Goal: Task Accomplishment & Management: Manage account settings

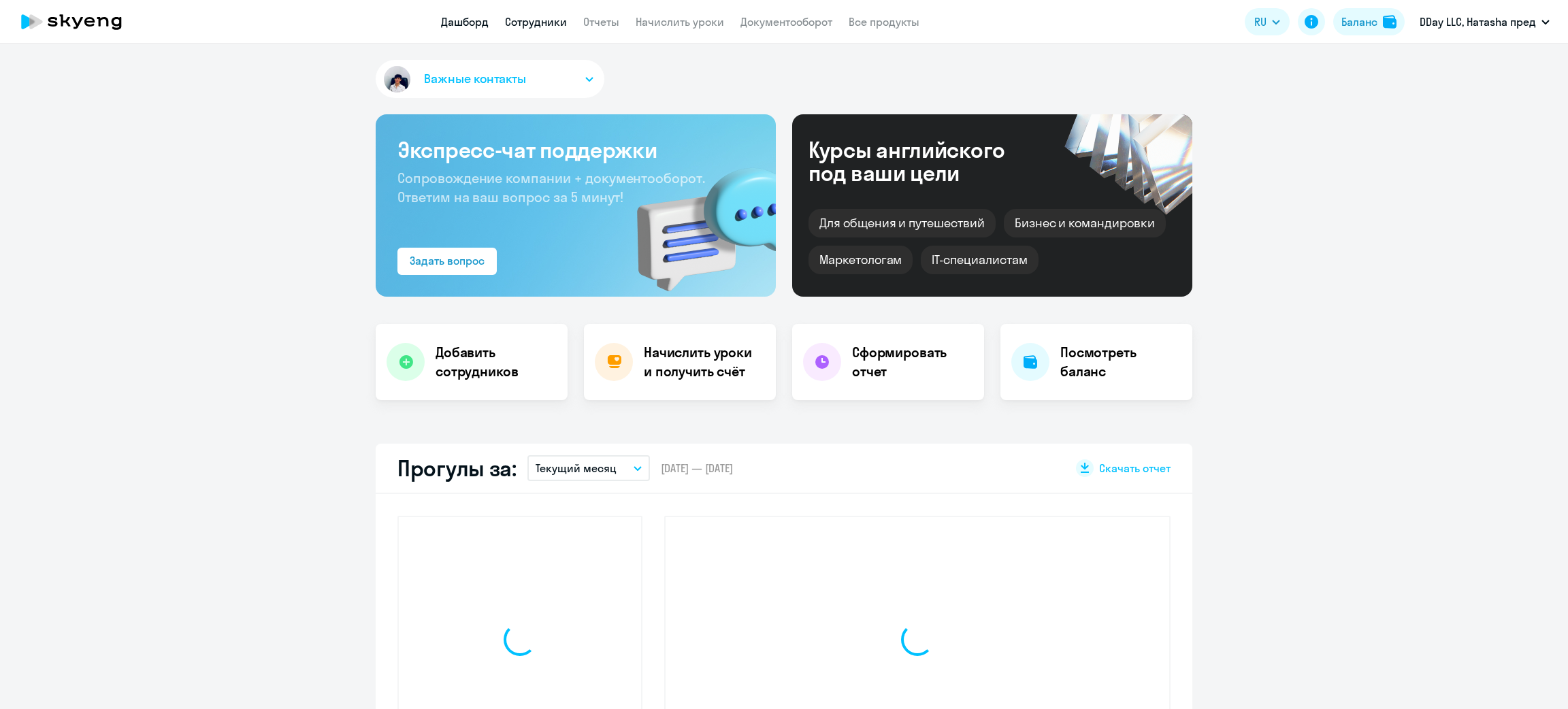
click at [549, 17] on link "Сотрудники" at bounding box center [535, 22] width 62 height 14
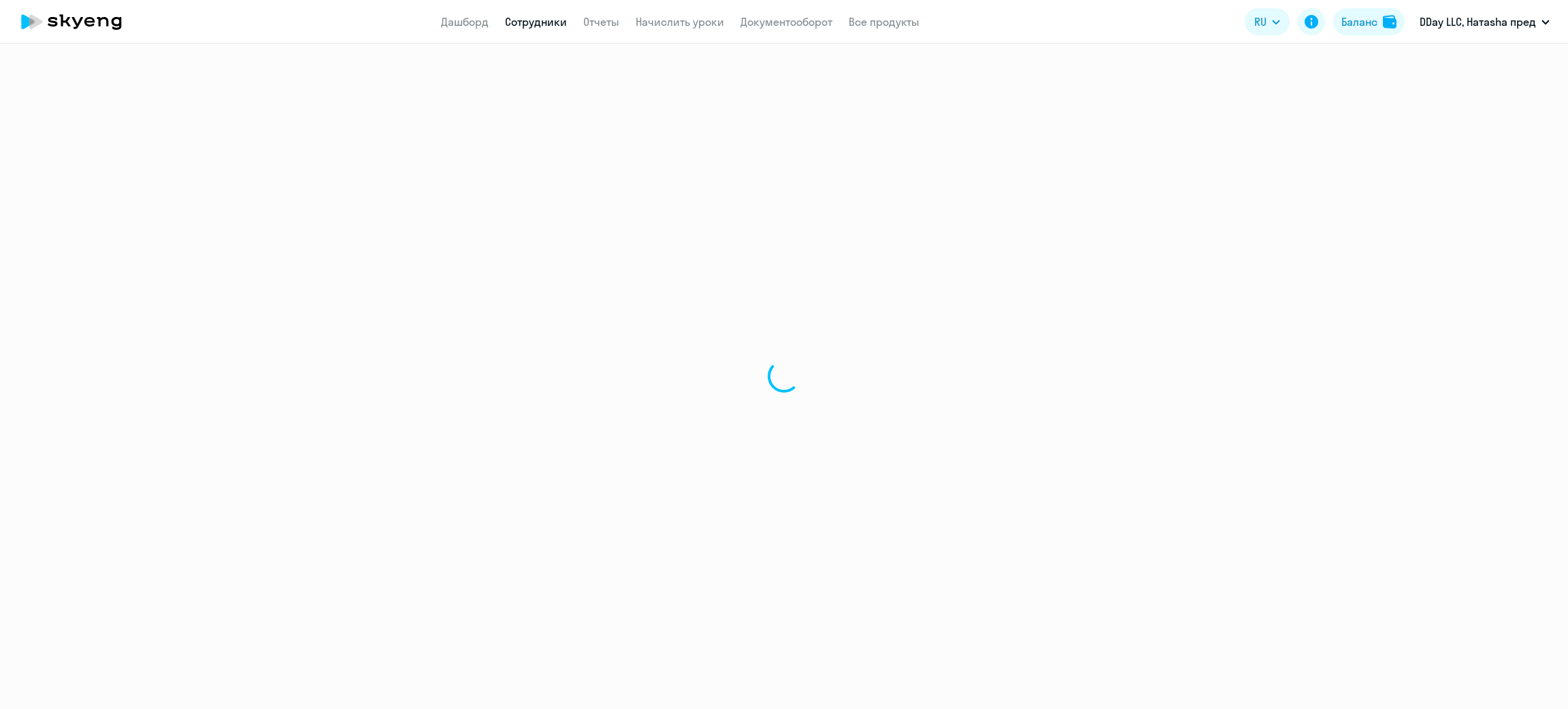
select select "30"
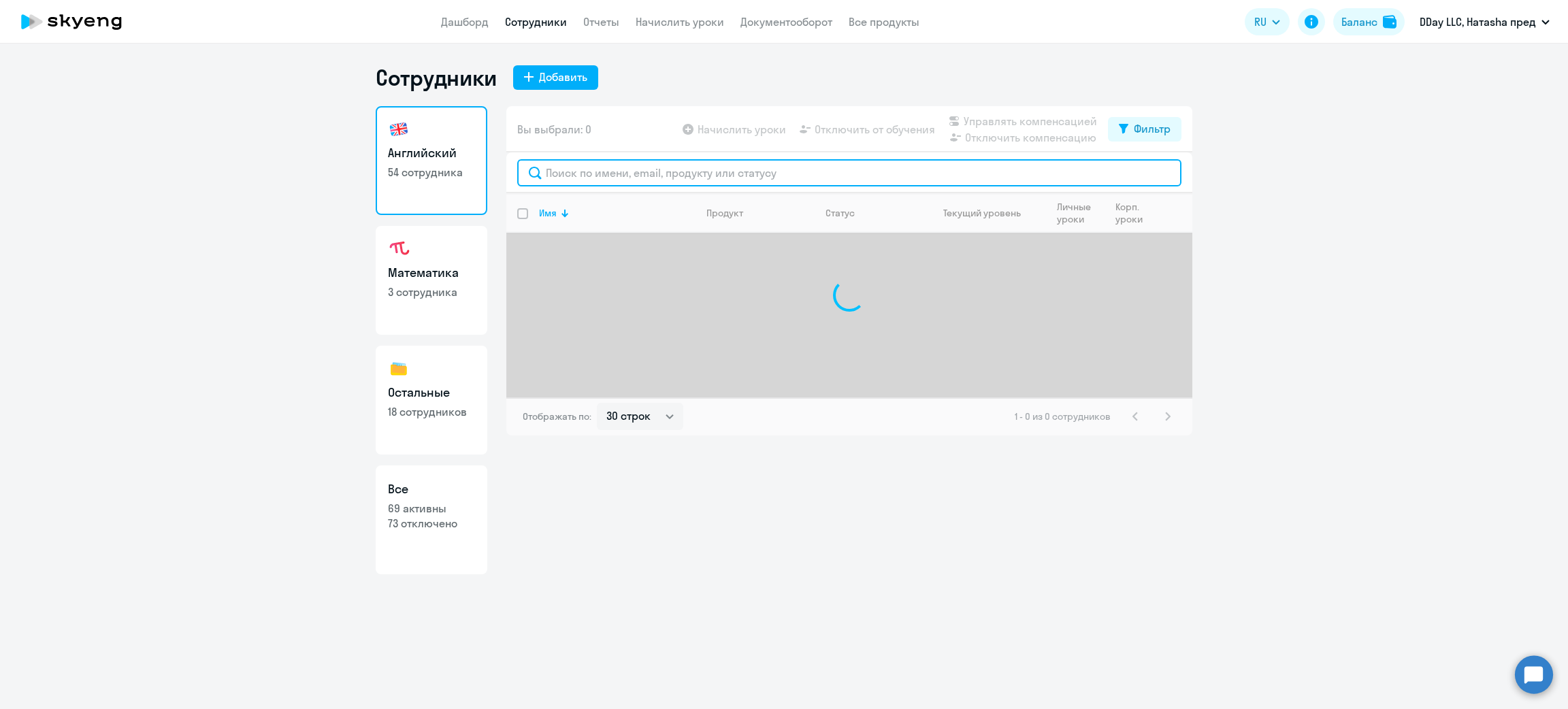
click at [590, 174] on input "text" at bounding box center [849, 173] width 664 height 27
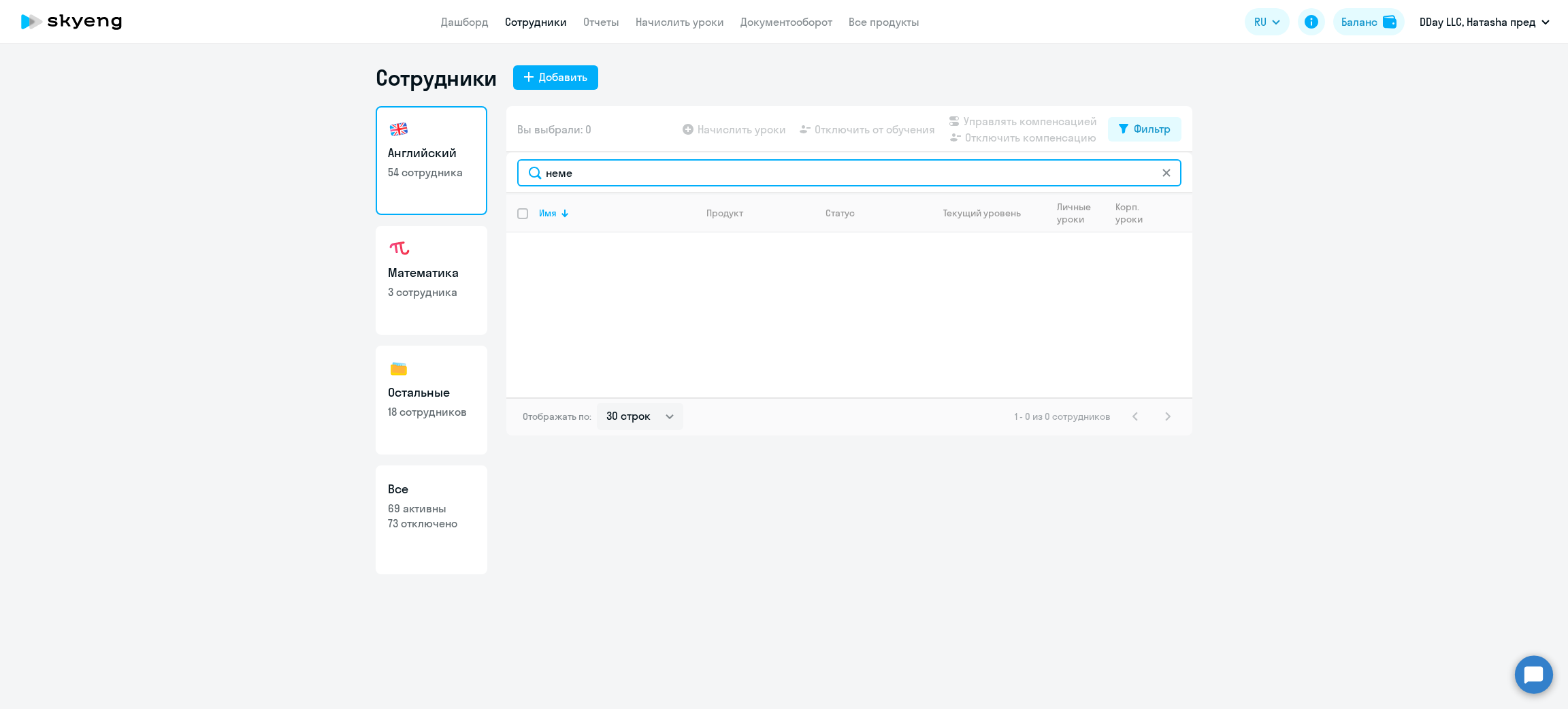
type input "неме"
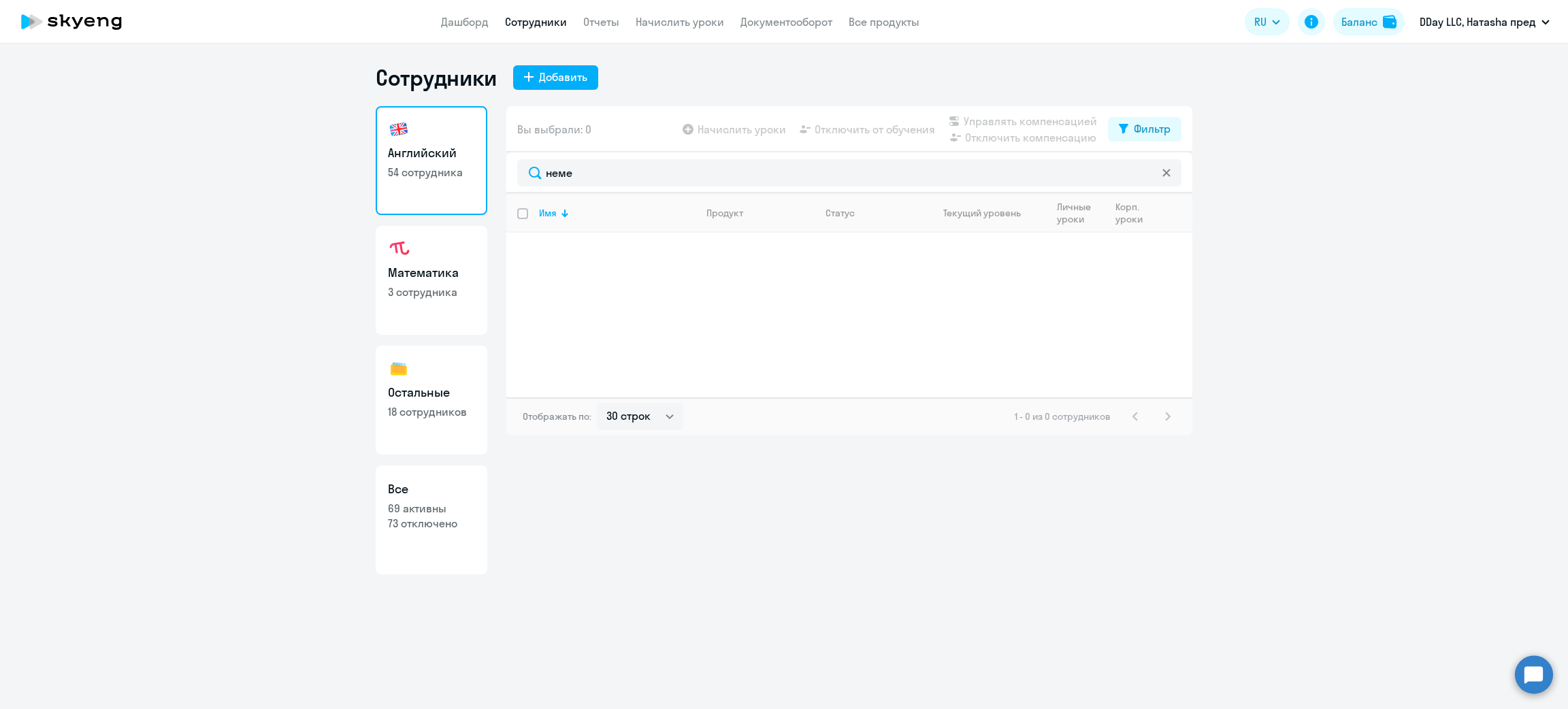
click at [421, 418] on p "18 сотрудников" at bounding box center [431, 411] width 87 height 15
select select "30"
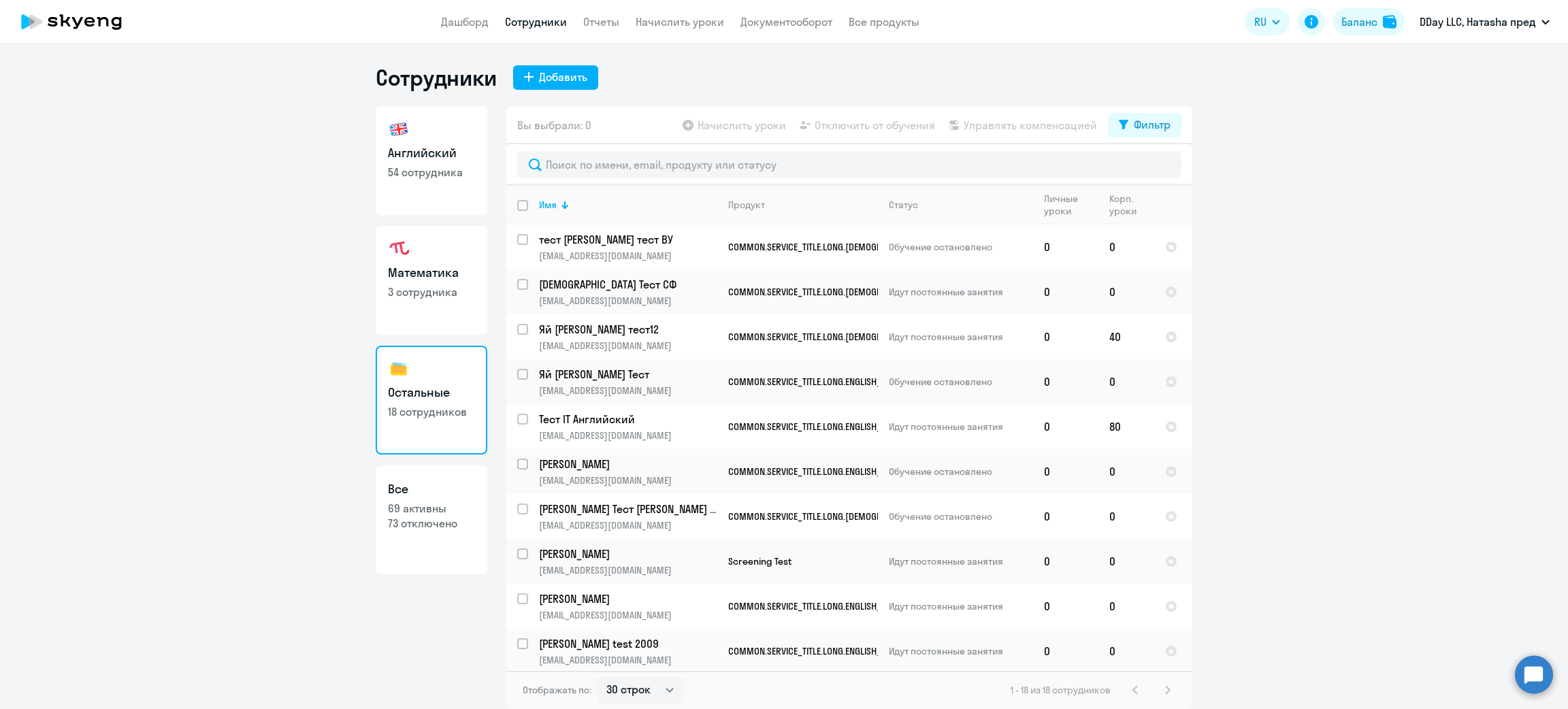
click at [448, 172] on p "54 сотрудника" at bounding box center [431, 172] width 87 height 15
select select "30"
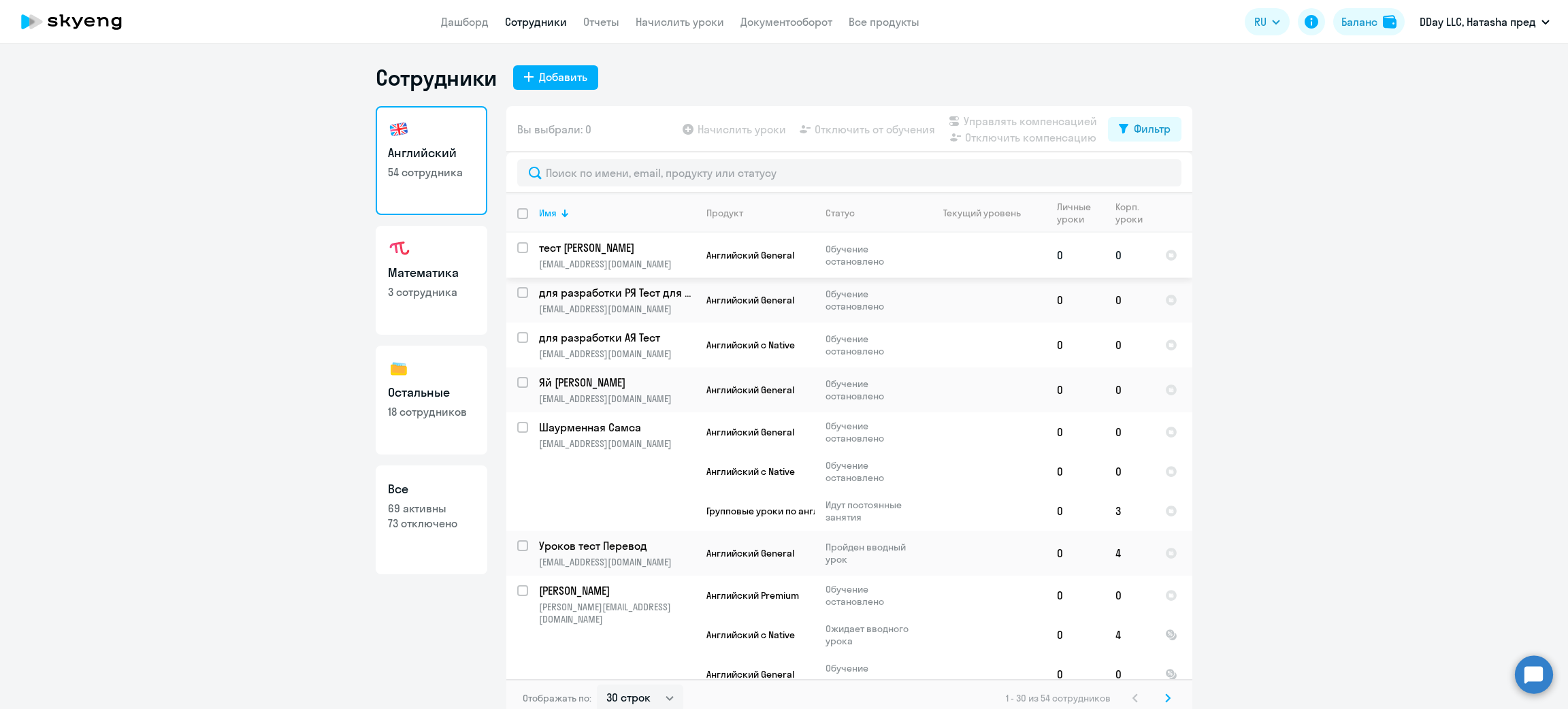
click at [517, 249] on input "select row 40179313" at bounding box center [531, 256] width 27 height 27
checkbox input "true"
click at [421, 398] on h3 "Остальные" at bounding box center [431, 393] width 87 height 18
select select "30"
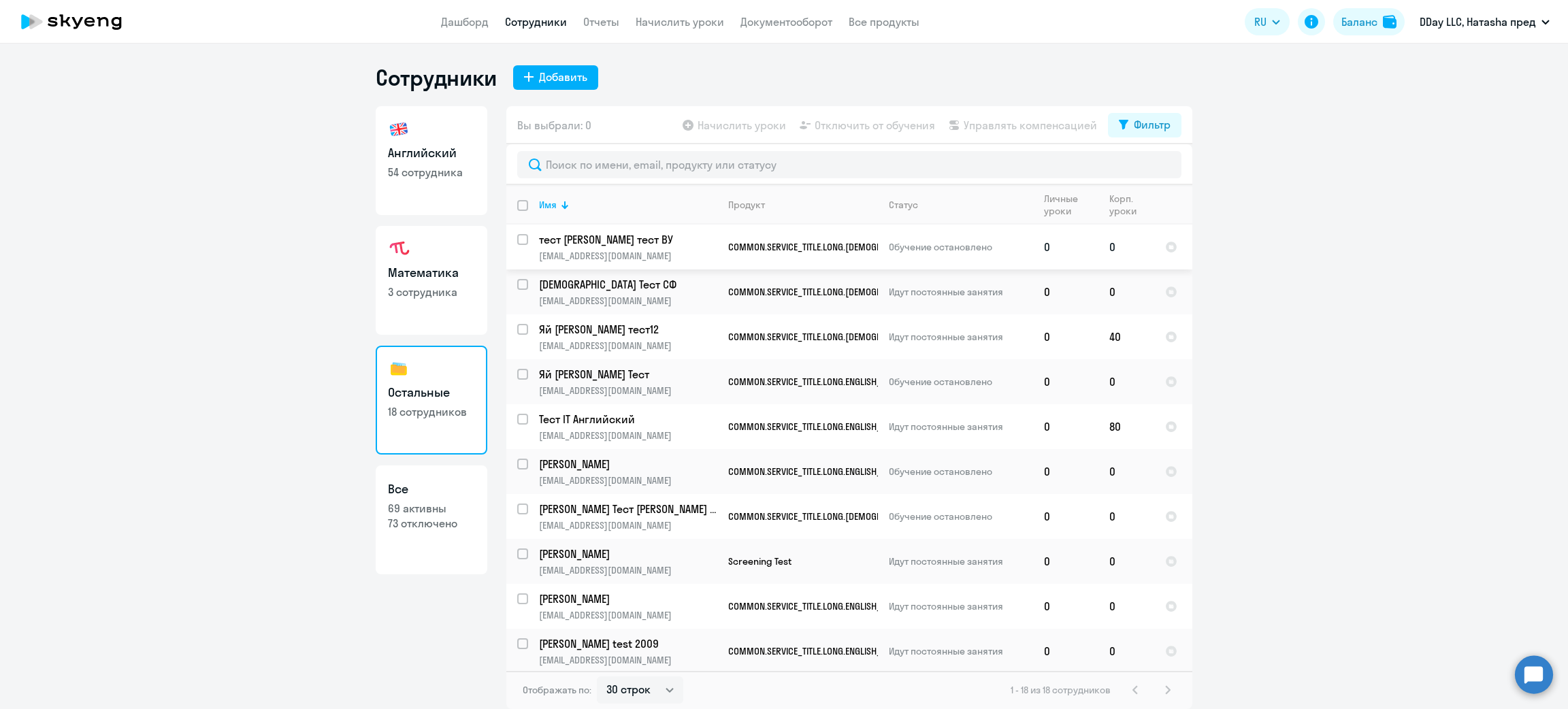
click at [526, 243] on input "select row 23403793" at bounding box center [531, 247] width 27 height 27
click at [999, 126] on app-table-action-button "Управлять компенсацией" at bounding box center [1021, 125] width 151 height 17
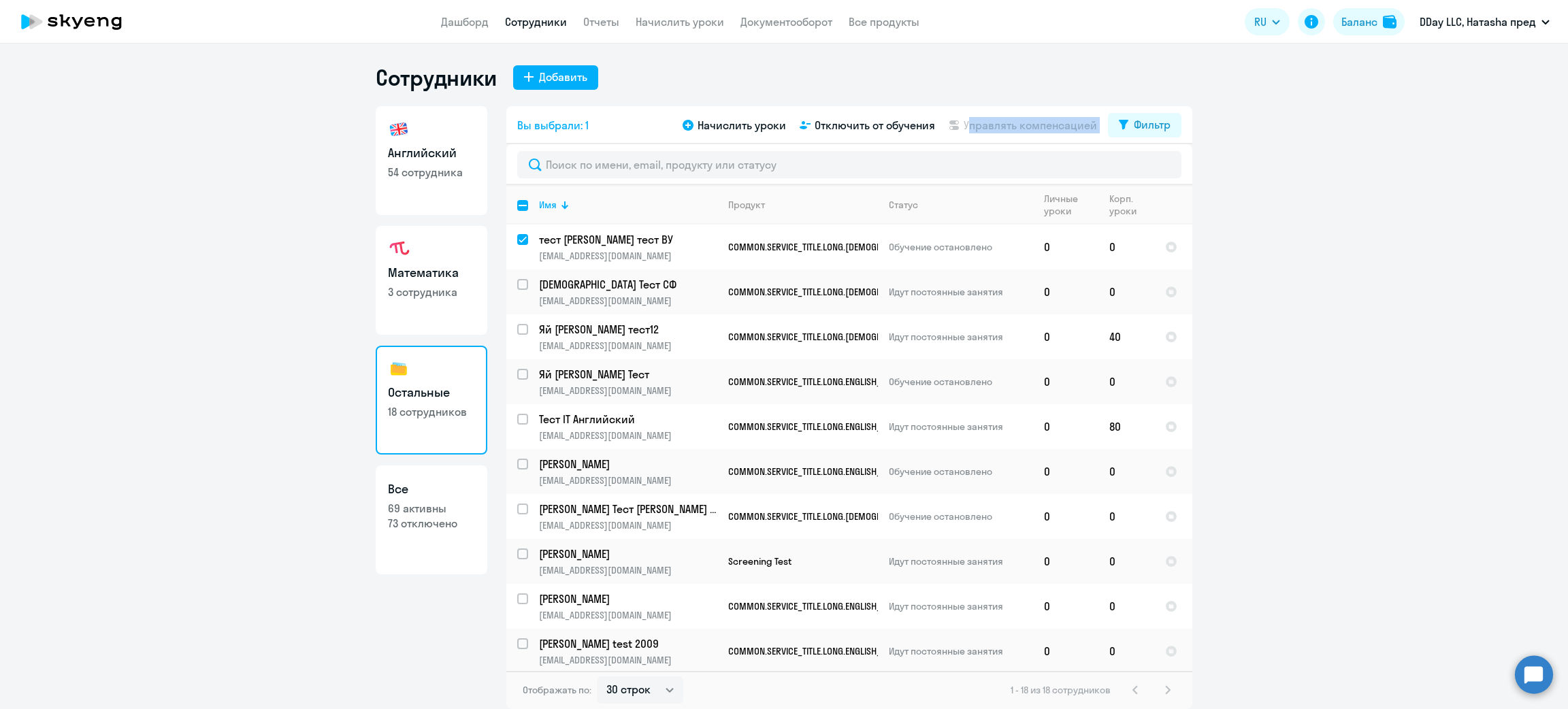
click at [999, 126] on app-table-action-button "Управлять компенсацией" at bounding box center [1021, 125] width 151 height 17
click at [529, 281] on td "[DEMOGRAPHIC_DATA] Тест СФ [EMAIL_ADDRESS][DOMAIN_NAME]" at bounding box center [622, 292] width 189 height 45
click at [523, 243] on input "deselect row 23403793" at bounding box center [531, 247] width 27 height 27
checkbox input "false"
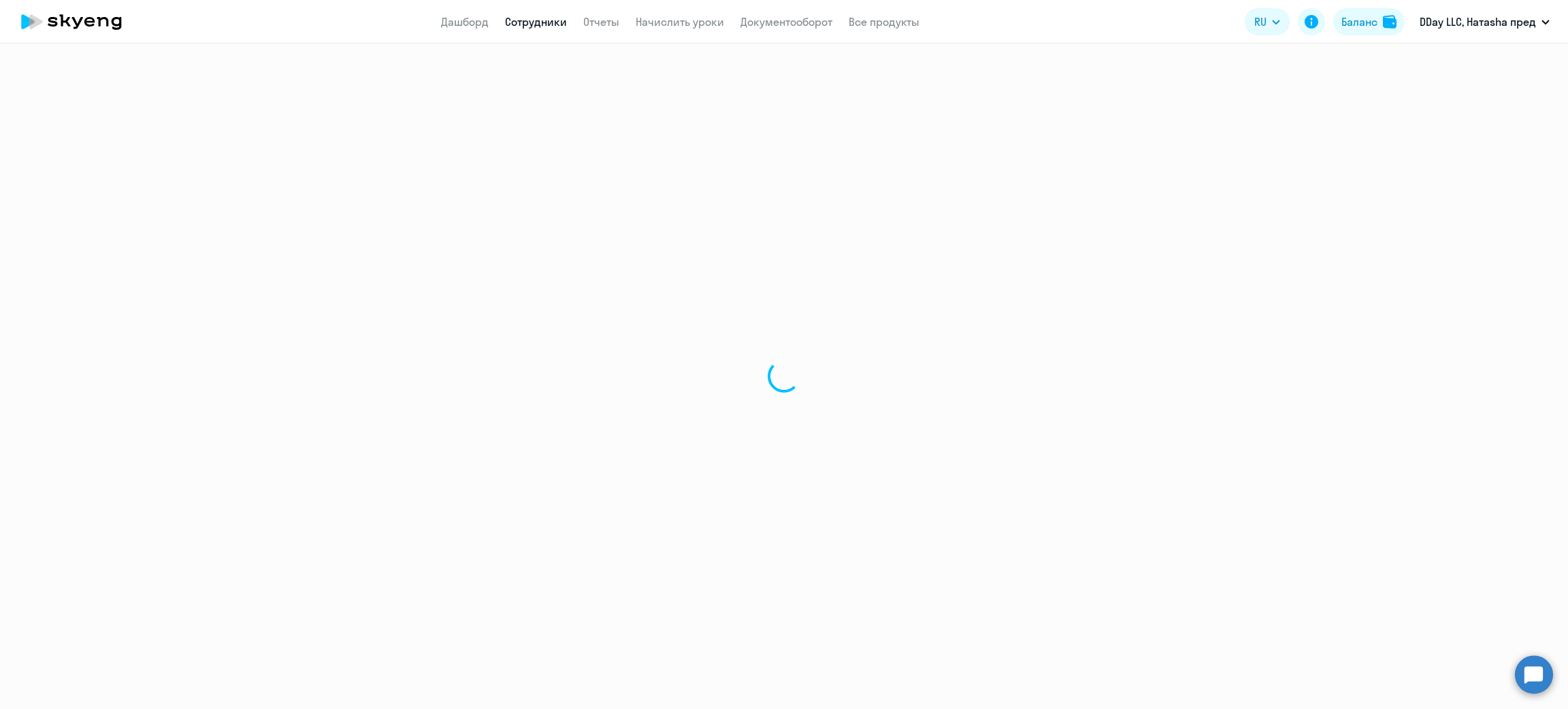
click at [522, 282] on div at bounding box center [784, 376] width 1568 height 666
select select "others"
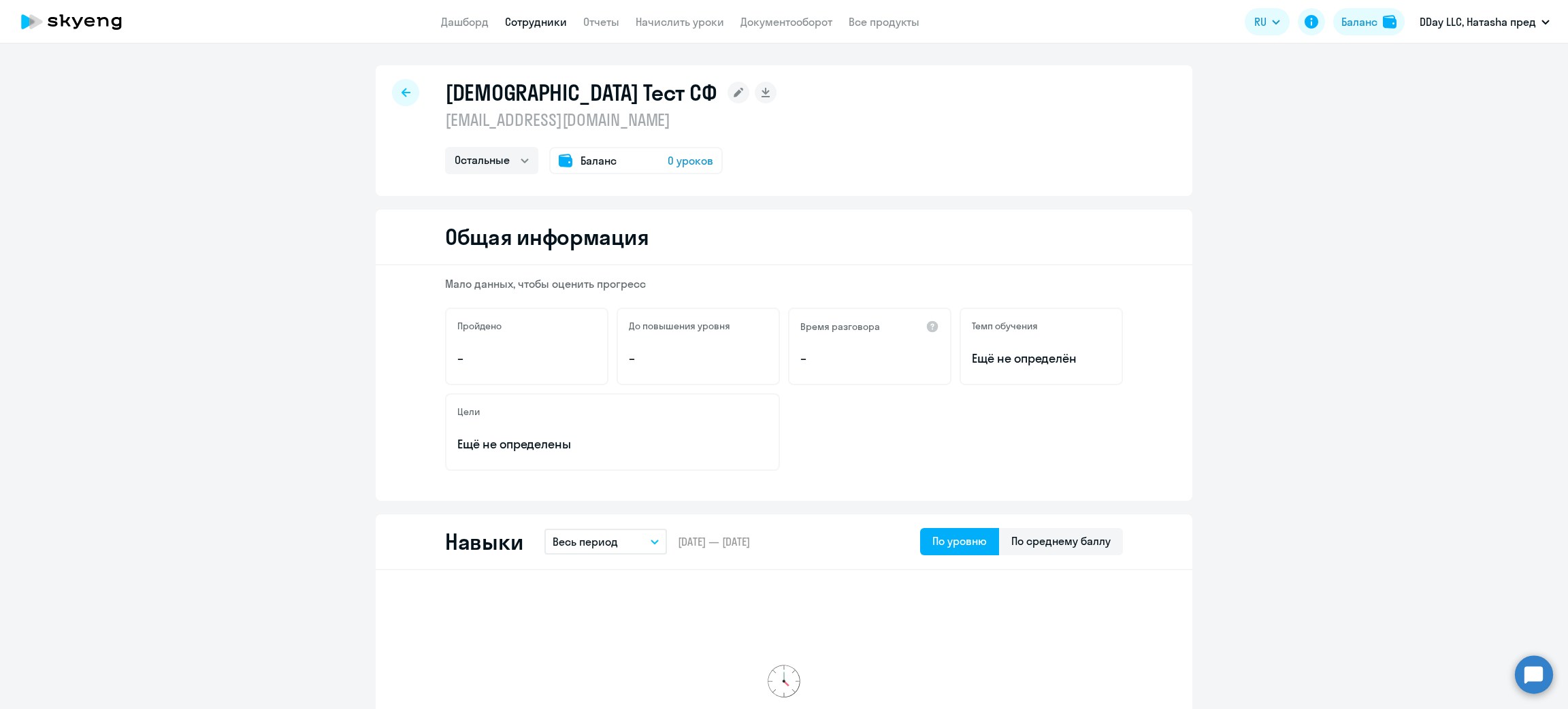
click at [405, 93] on div at bounding box center [406, 92] width 27 height 27
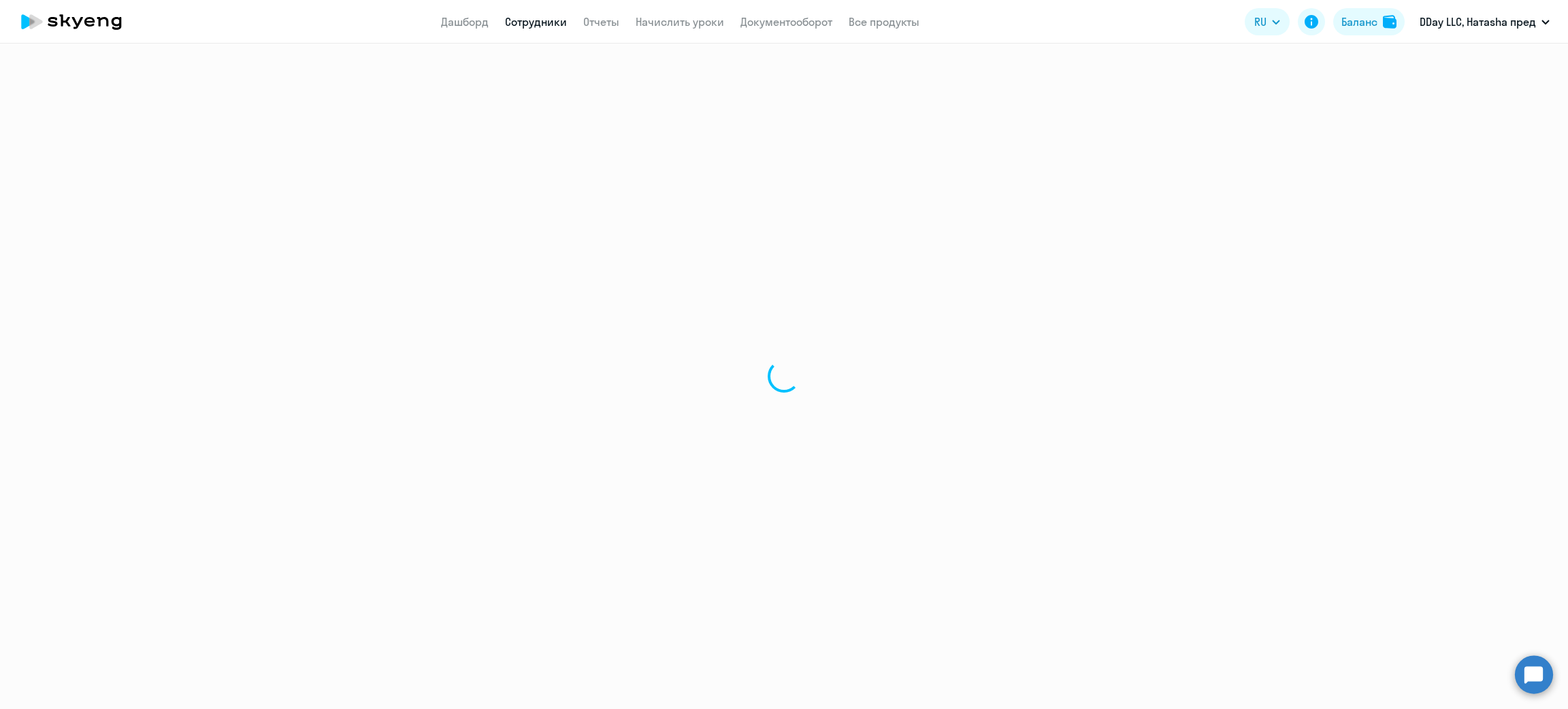
select select "30"
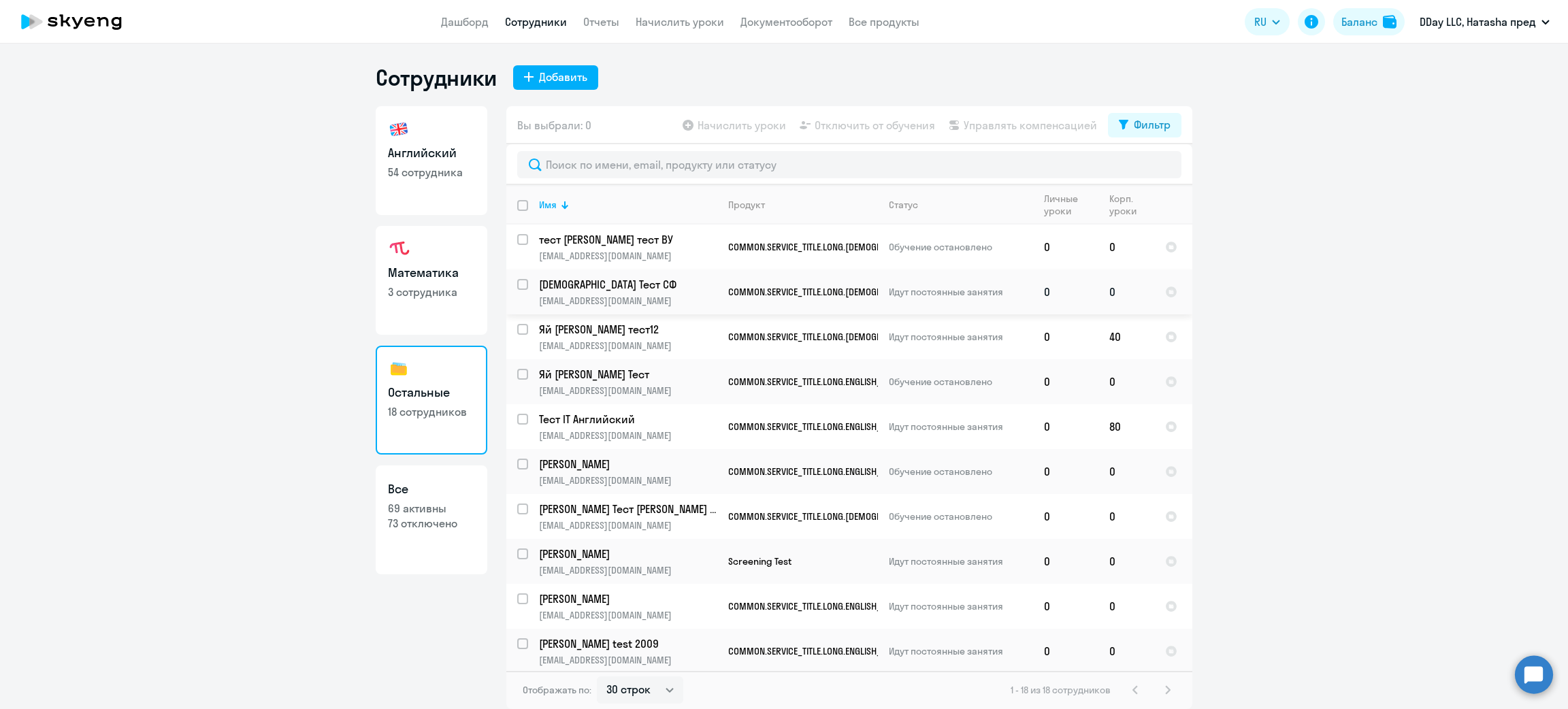
click at [529, 288] on td "[DEMOGRAPHIC_DATA] Тест СФ [EMAIL_ADDRESS][DOMAIN_NAME]" at bounding box center [622, 292] width 189 height 45
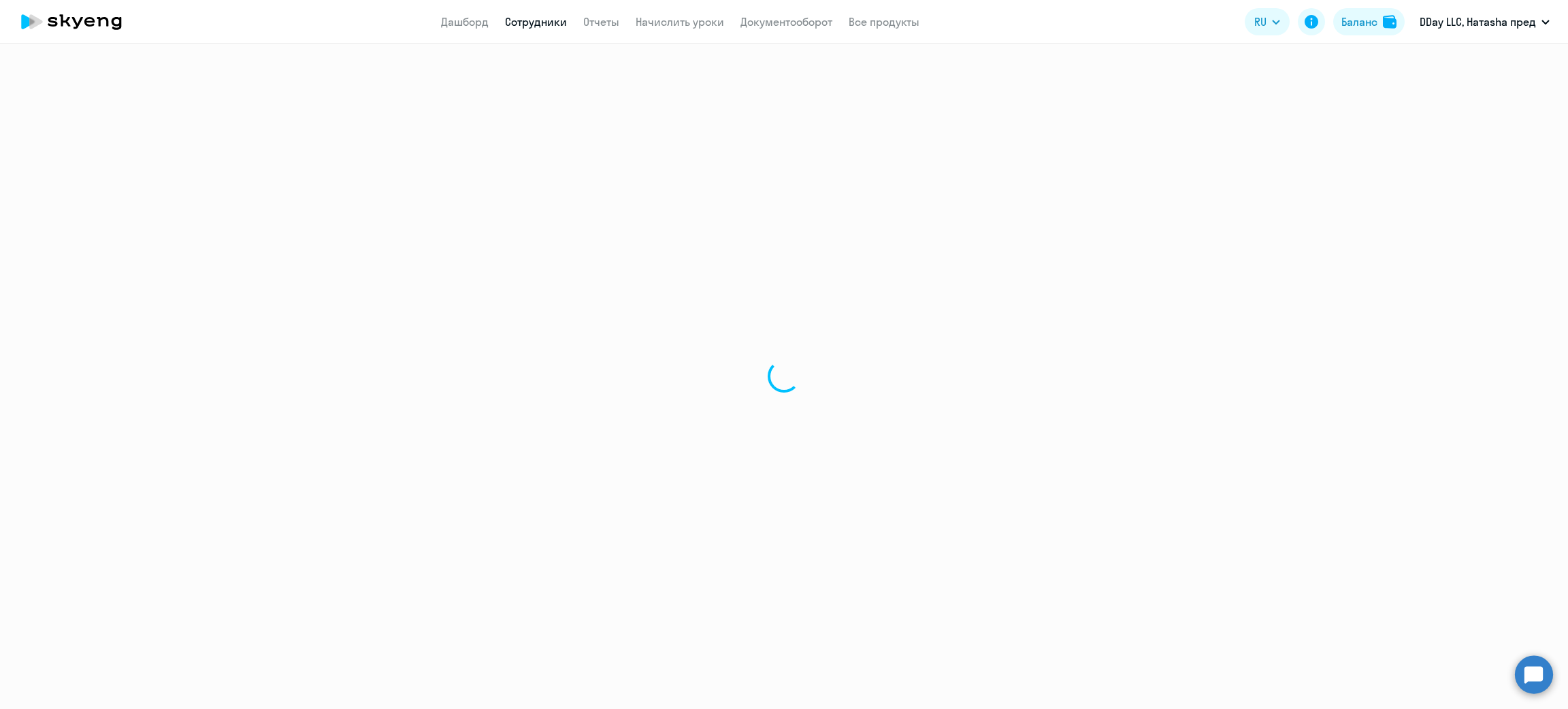
select select "others"
select select "30"
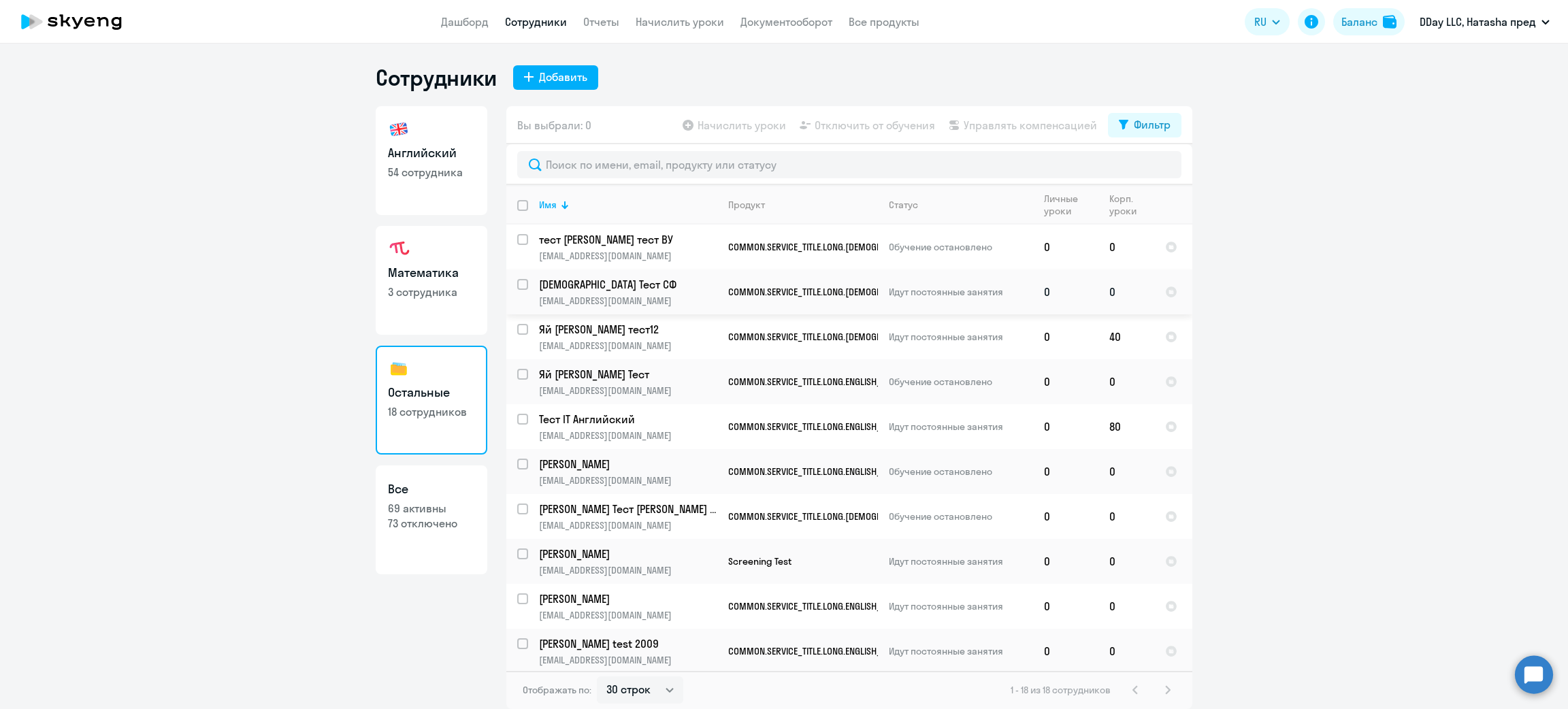
click at [520, 285] on input "select row 42317656" at bounding box center [531, 293] width 27 height 27
checkbox input "true"
click at [464, 169] on p "54 сотрудника" at bounding box center [431, 172] width 87 height 15
select select "30"
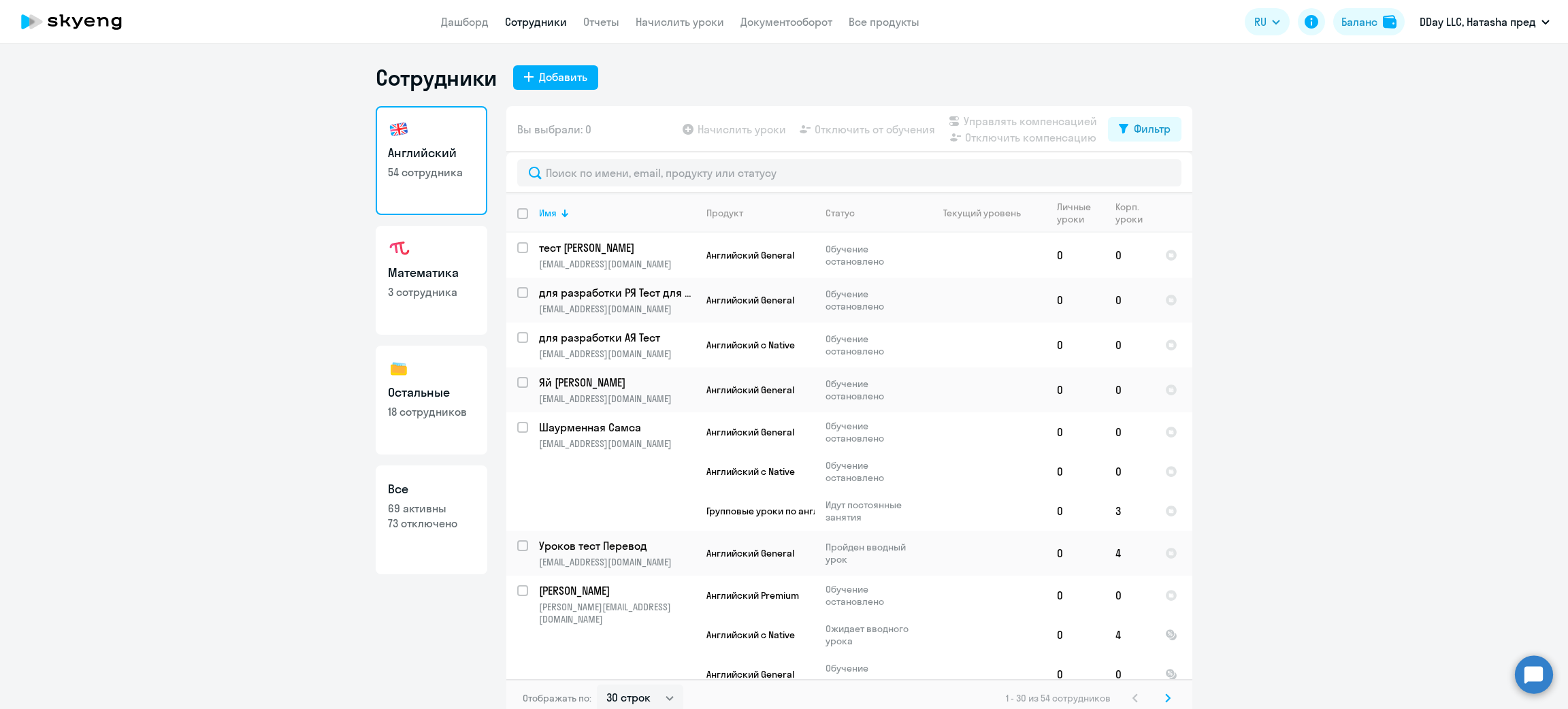
click at [409, 418] on p "18 сотрудников" at bounding box center [431, 411] width 87 height 15
select select "30"
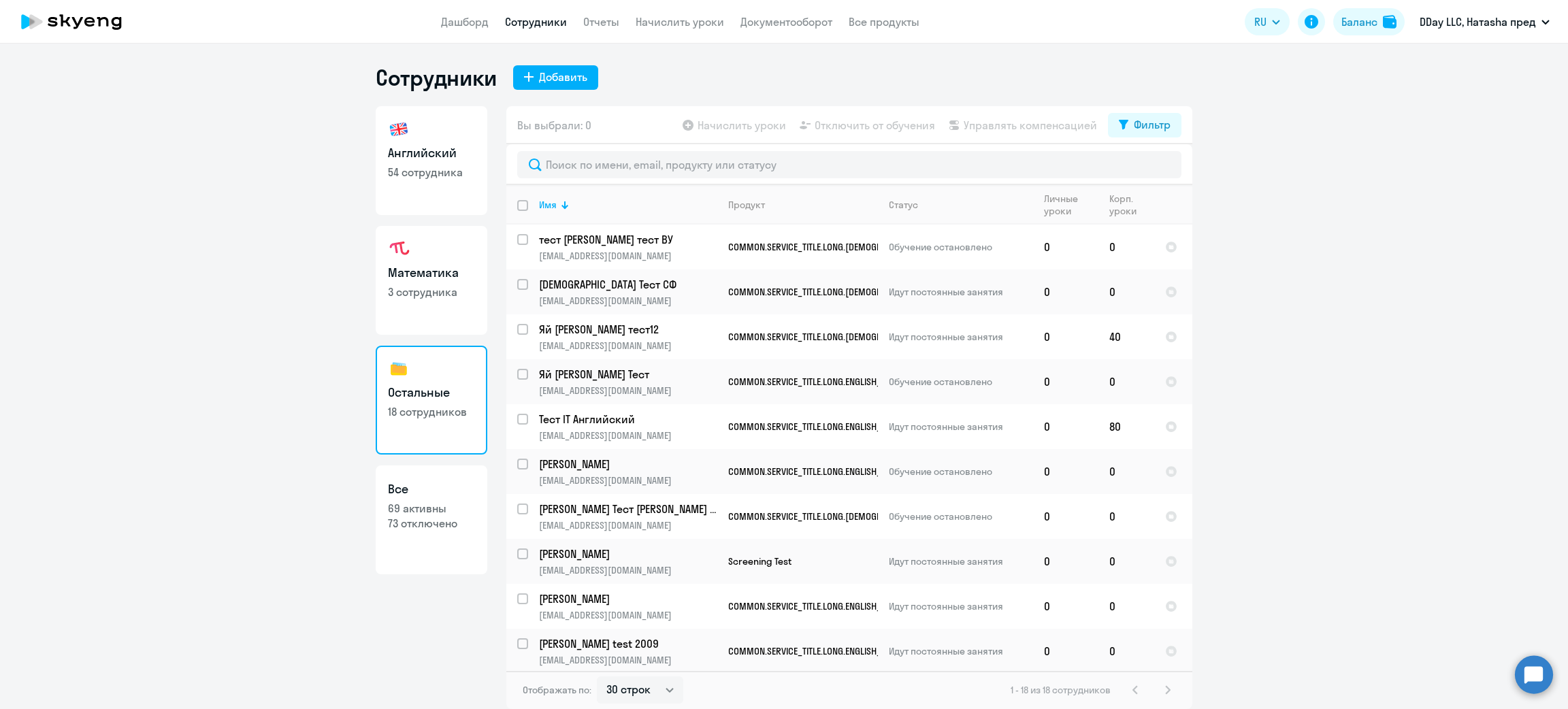
click at [423, 153] on h3 "Английский" at bounding box center [431, 153] width 87 height 18
select select "30"
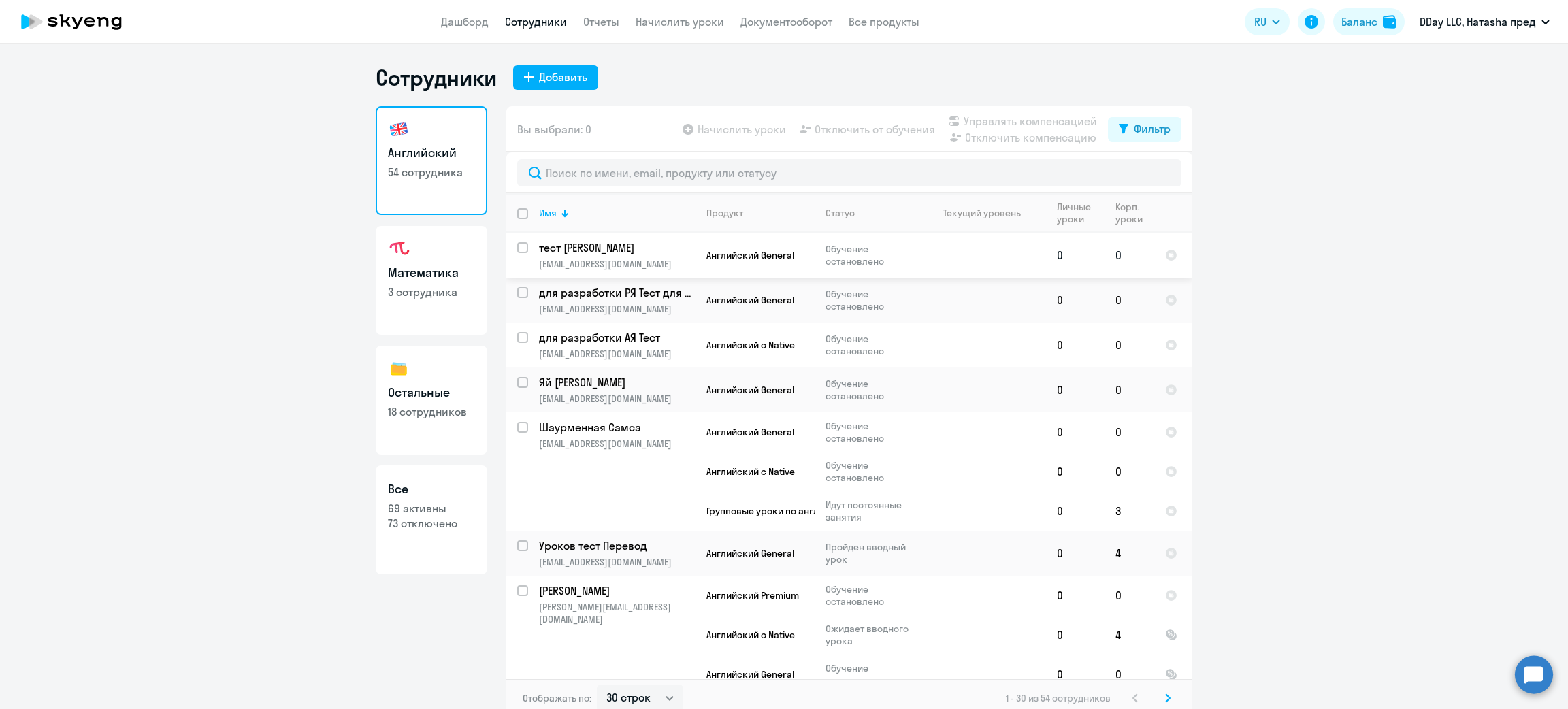
click at [517, 250] on input "select row 40179313" at bounding box center [531, 256] width 27 height 27
checkbox input "true"
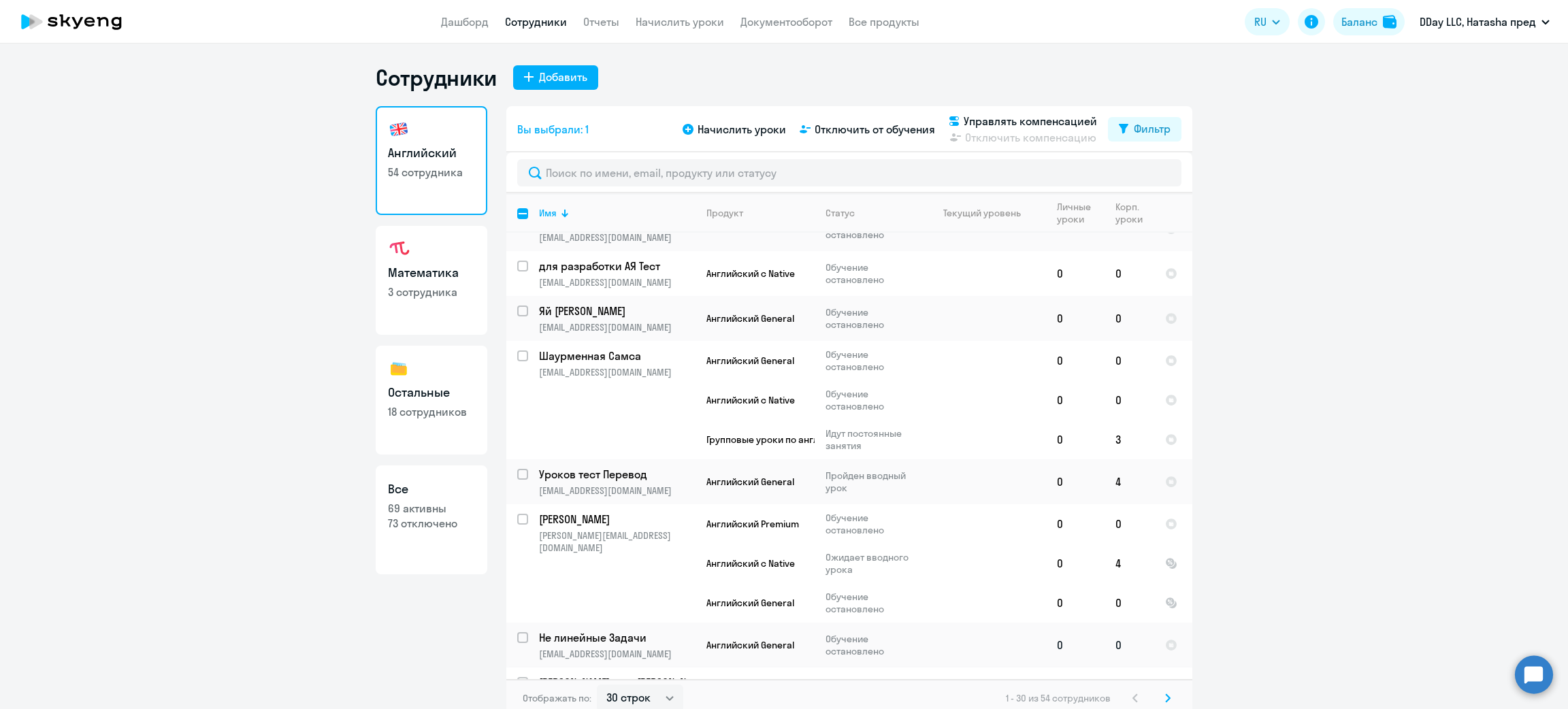
scroll to position [204, 0]
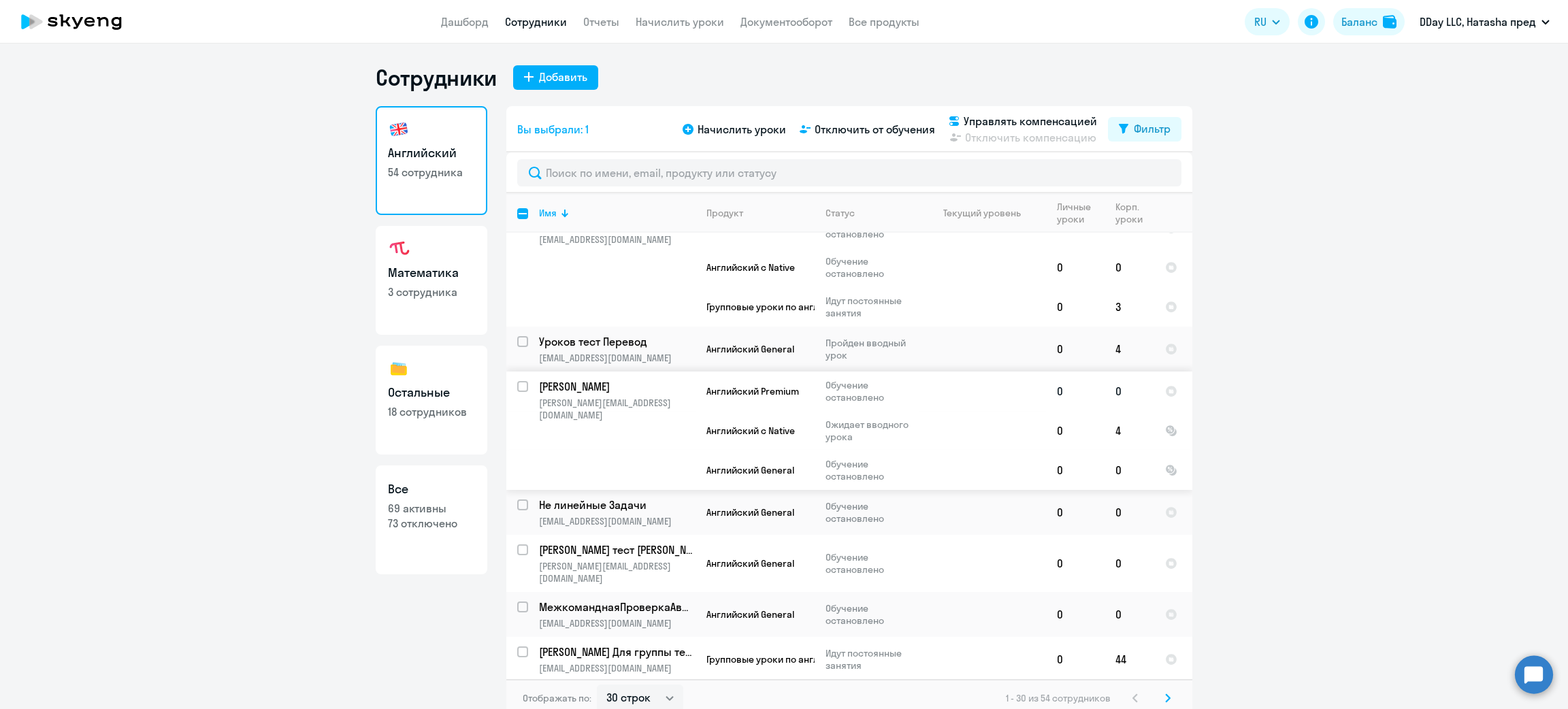
click at [517, 390] on input "select row 9919269" at bounding box center [531, 395] width 27 height 27
checkbox input "true"
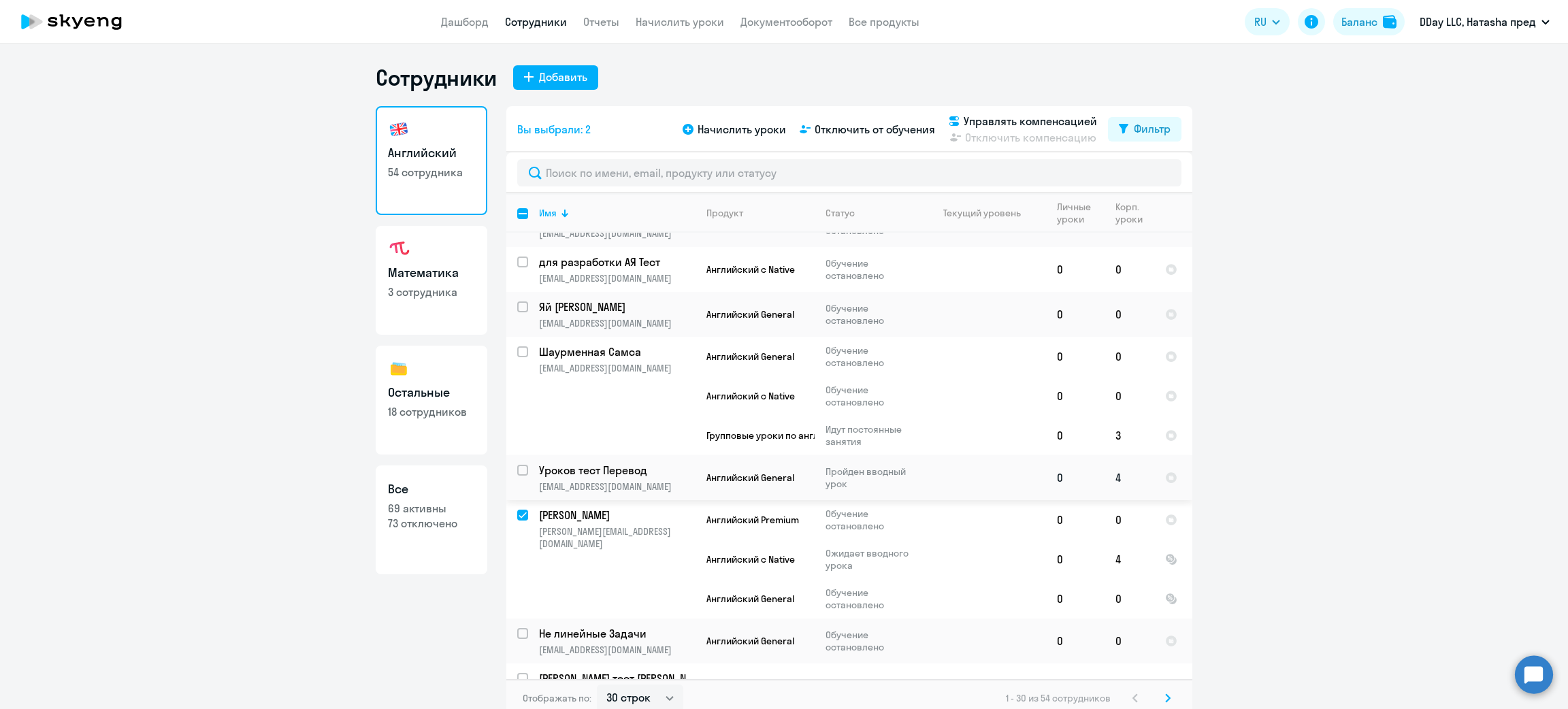
scroll to position [0, 0]
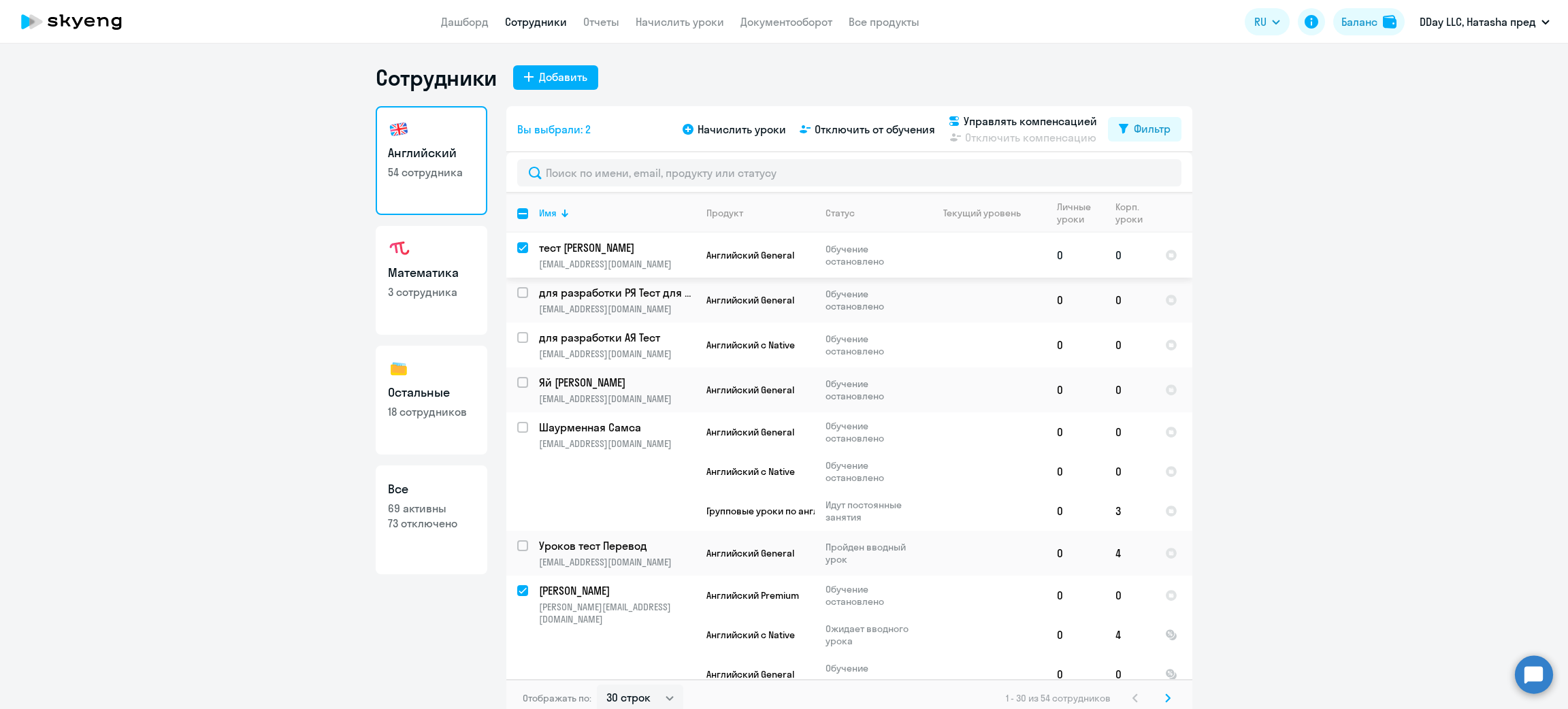
click at [507, 251] on div at bounding box center [522, 247] width 32 height 32
checkbox input "false"
click at [519, 598] on input "deselect row 9919269" at bounding box center [531, 599] width 27 height 27
checkbox input "false"
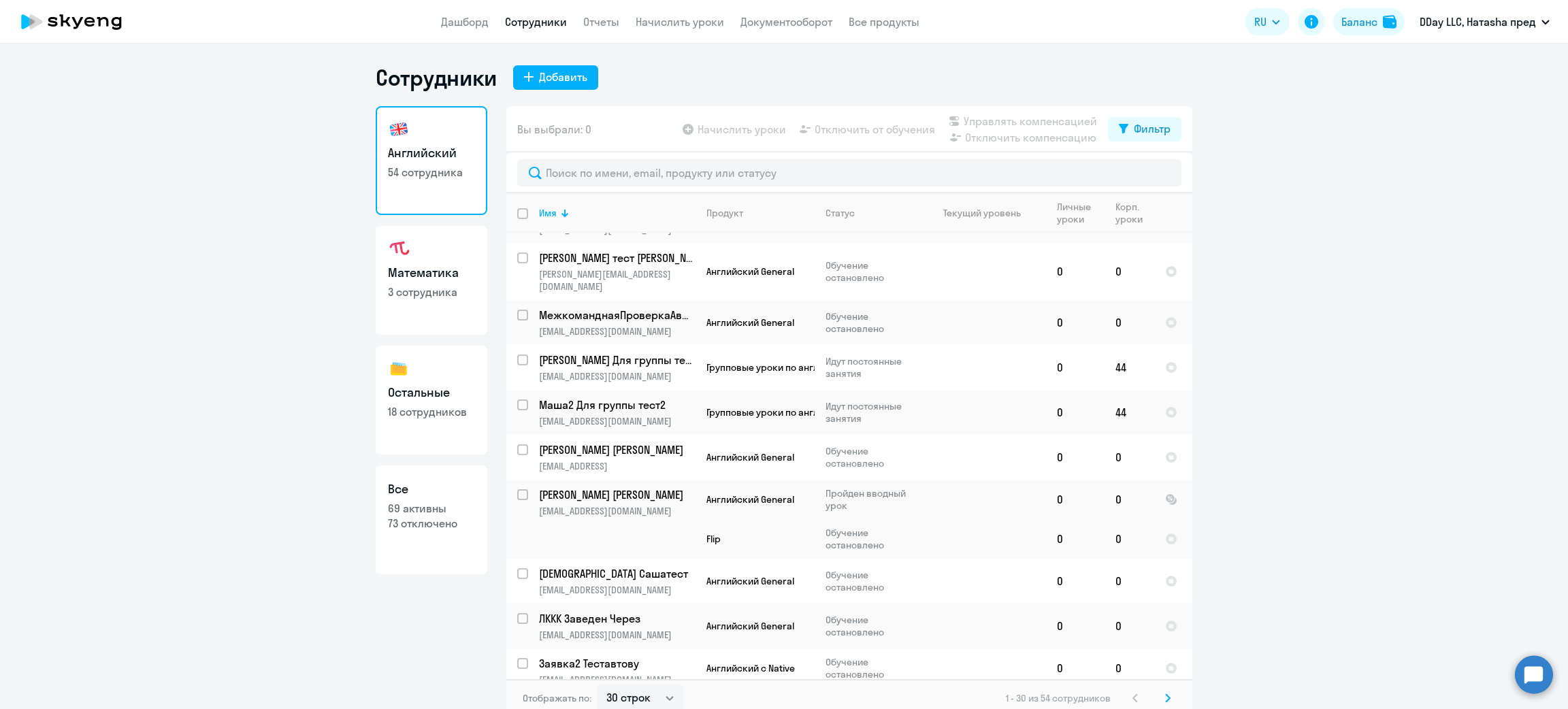
scroll to position [510, 0]
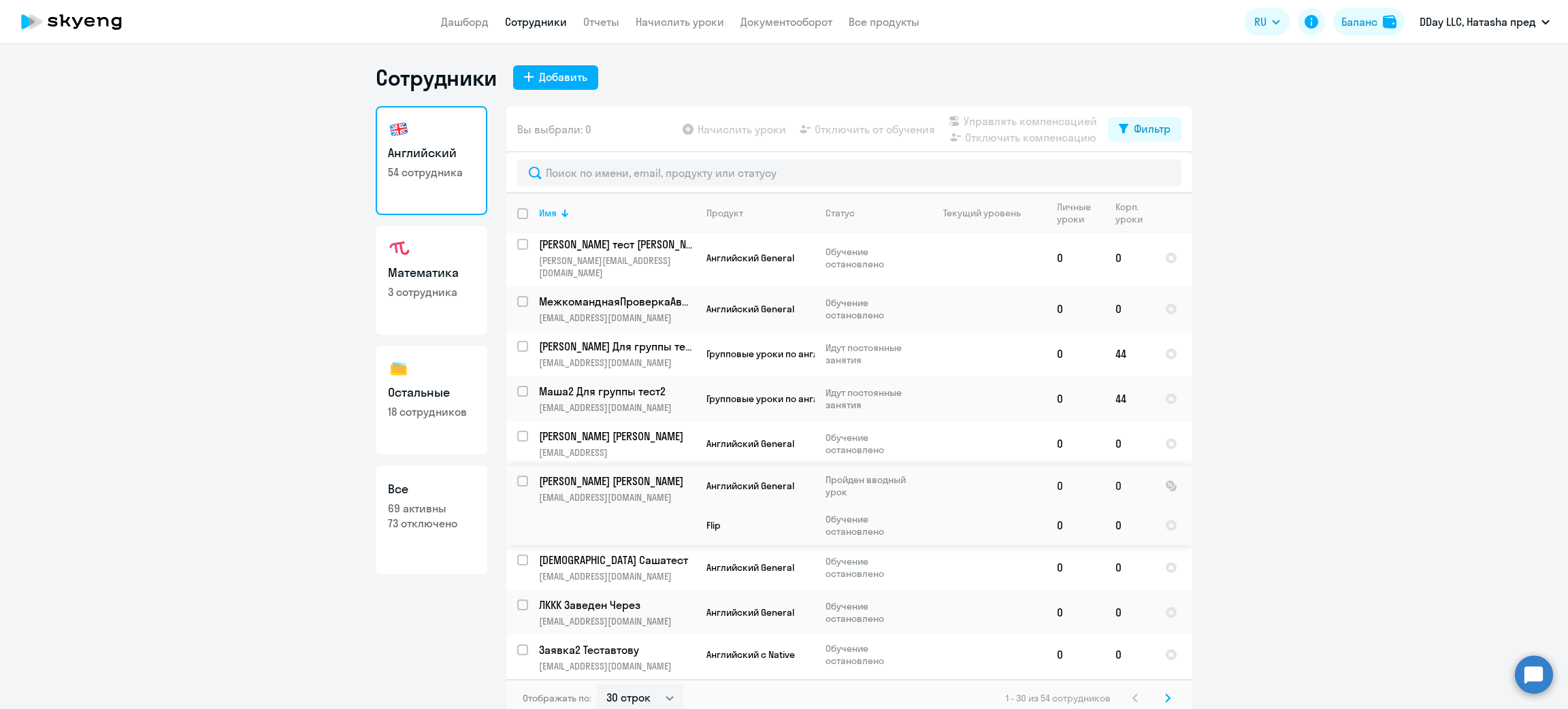
click at [519, 475] on input "select row 10756682" at bounding box center [531, 489] width 27 height 27
checkbox input "true"
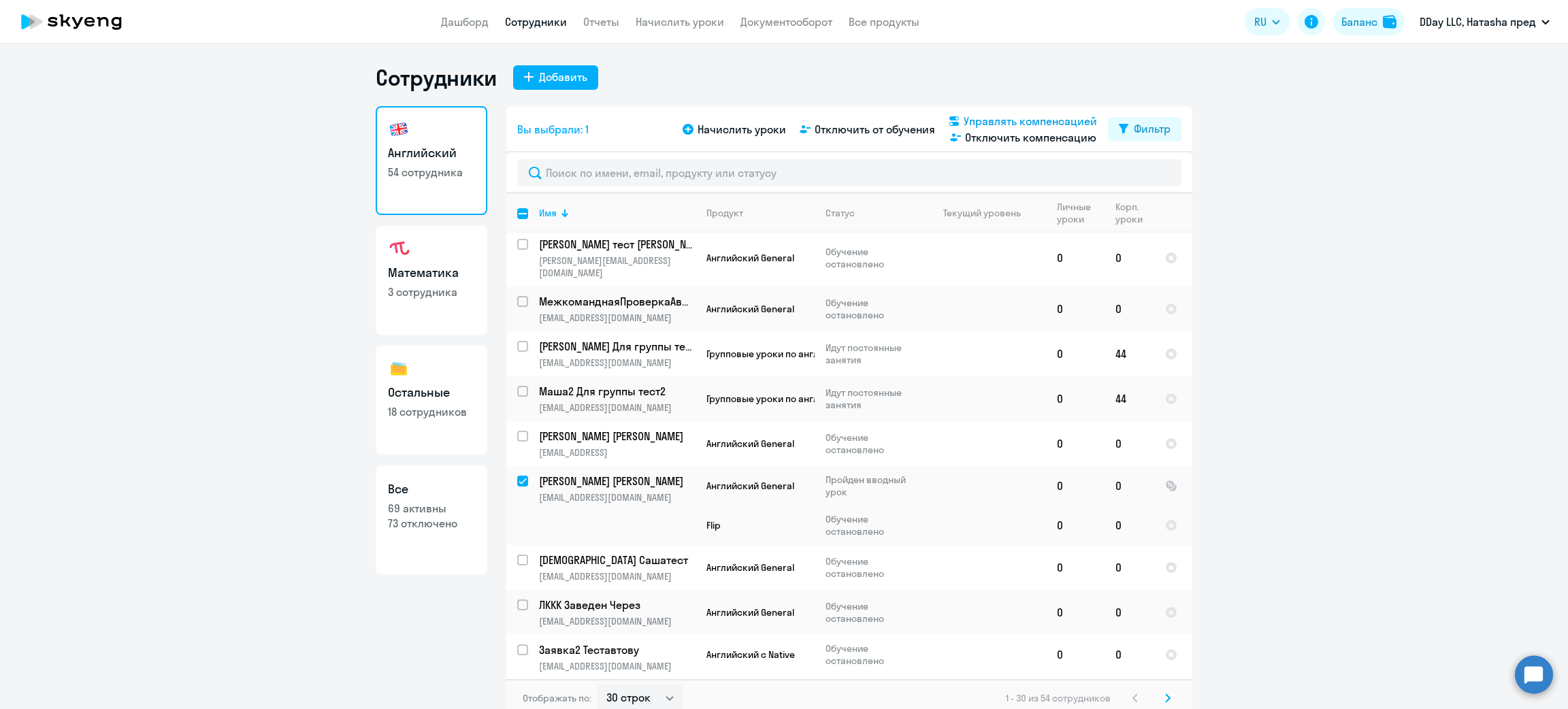
click at [1025, 119] on span "Управлять компенсацией" at bounding box center [1030, 121] width 134 height 17
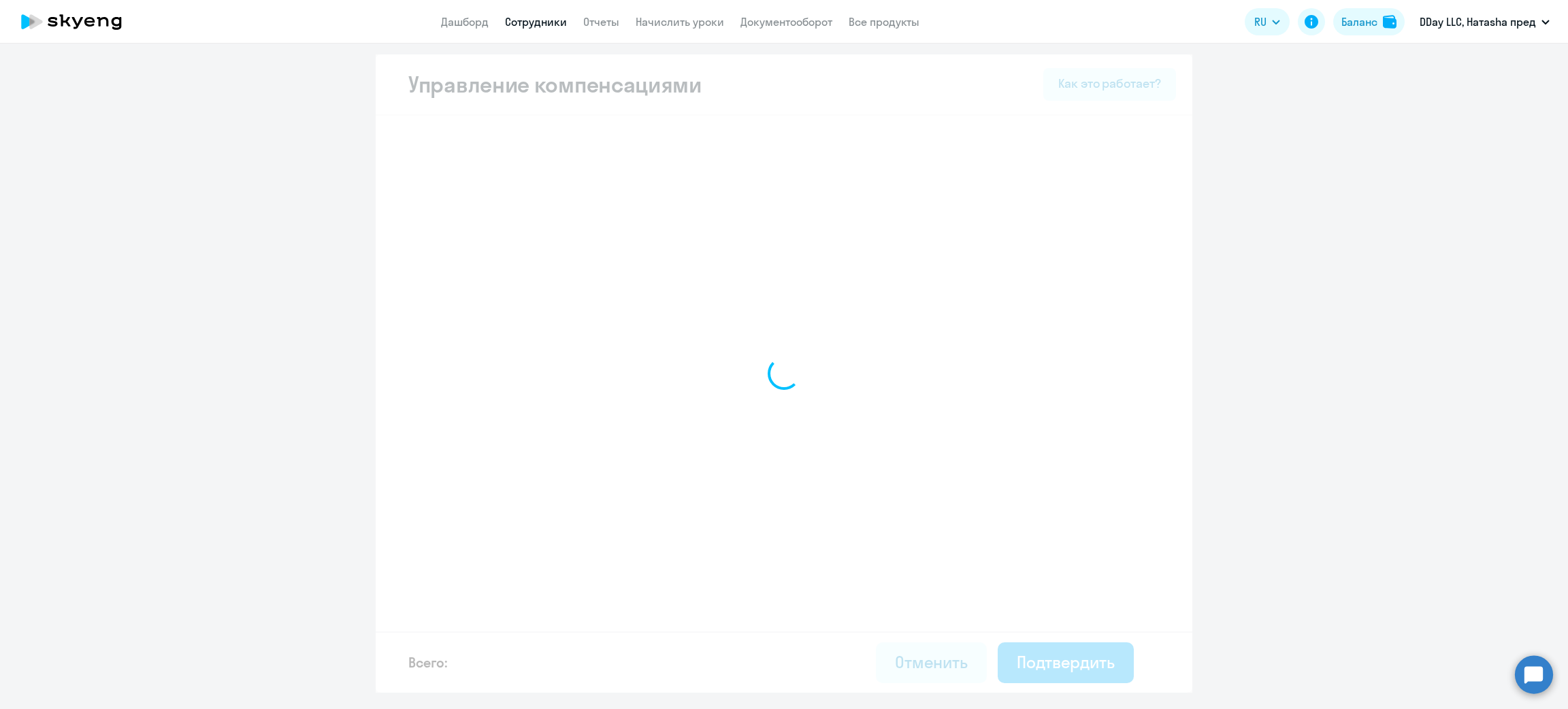
select select "MONTHLY"
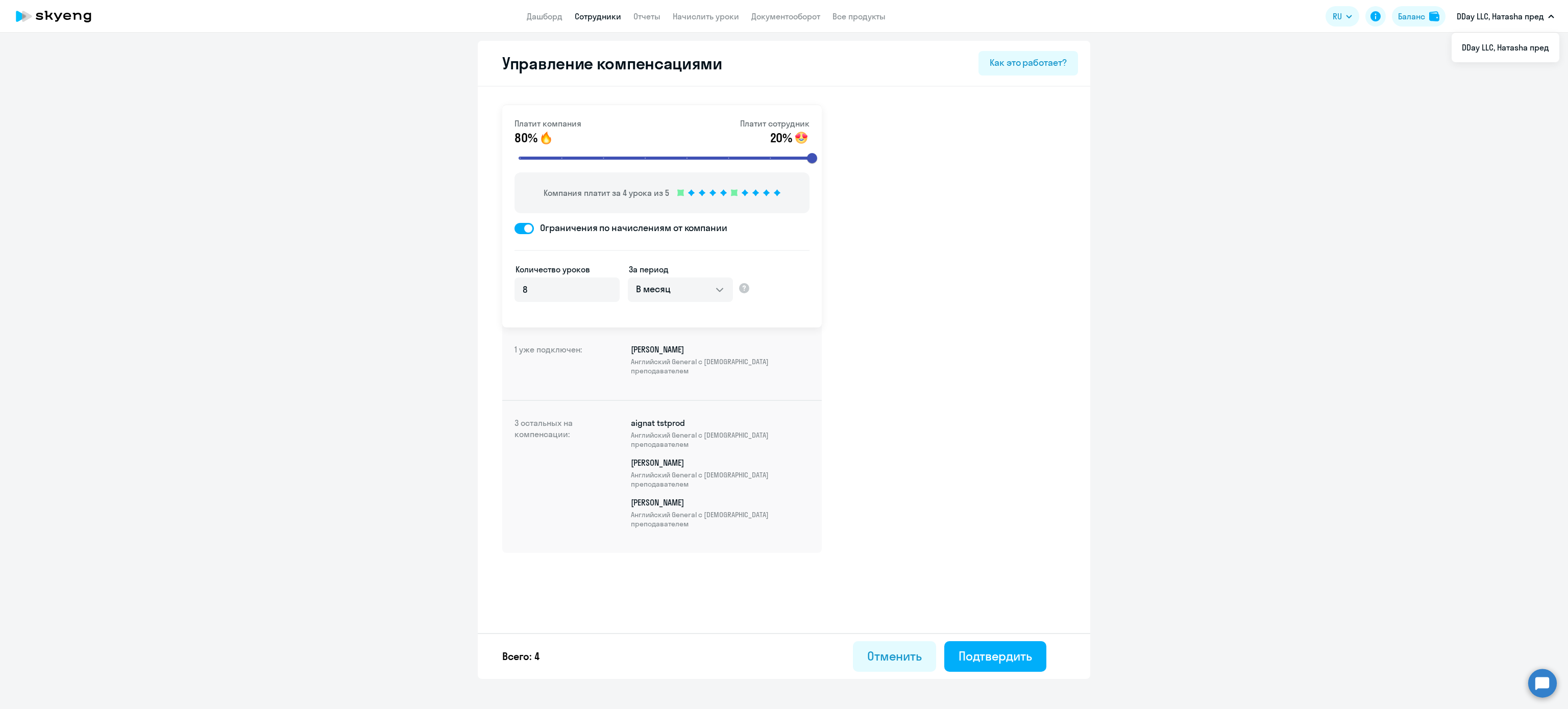
drag, startPoint x: 1164, startPoint y: 1, endPoint x: 1010, endPoint y: 334, distance: 366.9
click at [1010, 334] on div "Платит компания 80% Платит сотрудник 20% Компания платит за 4 урока из 5 Ограни…" at bounding box center [784, 355] width 613 height 537
click at [662, 289] on select "В месяц За квартал В год За все время обучения" at bounding box center [680, 289] width 105 height 24
